Goal: Task Accomplishment & Management: Manage account settings

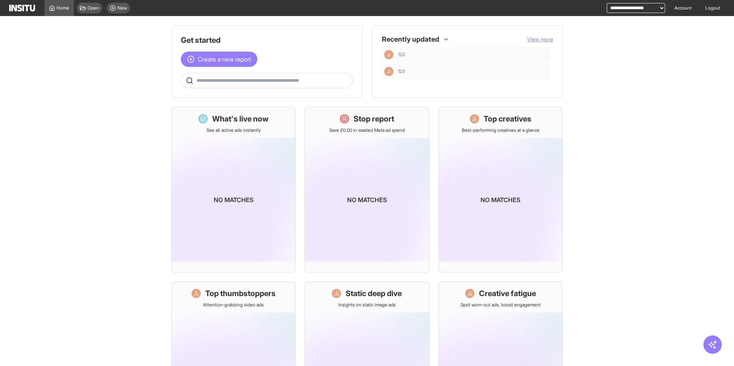
click at [710, 19] on main "Get started Create a new report Ask questions like: Which campaigns had the hig…" at bounding box center [367, 191] width 734 height 350
click at [713, 6] on link "Logout" at bounding box center [712, 8] width 24 height 16
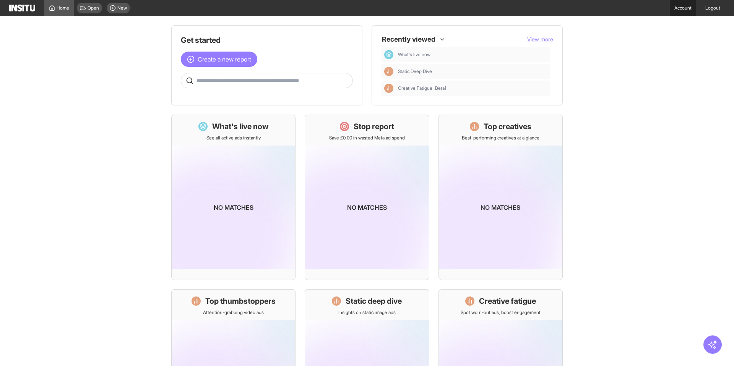
click at [685, 8] on link "Account" at bounding box center [682, 8] width 26 height 16
